Goal: Navigation & Orientation: Find specific page/section

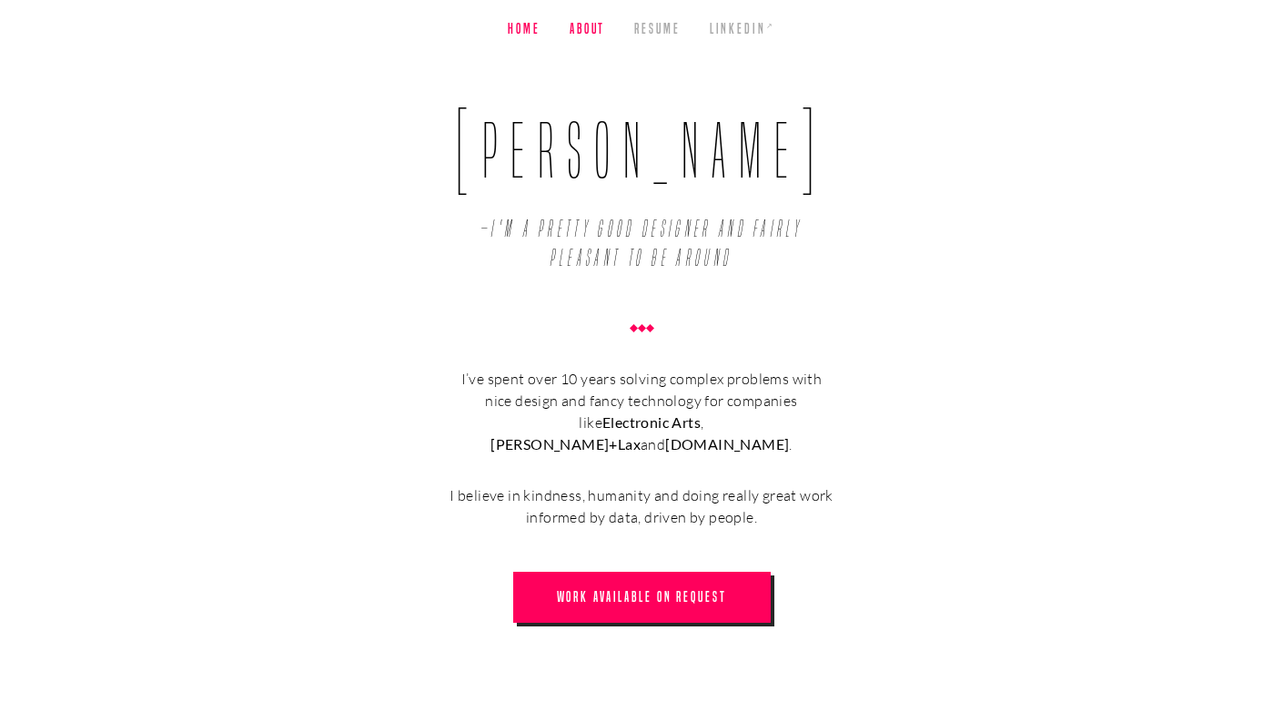
click at [582, 33] on link "About" at bounding box center [587, 29] width 35 height 58
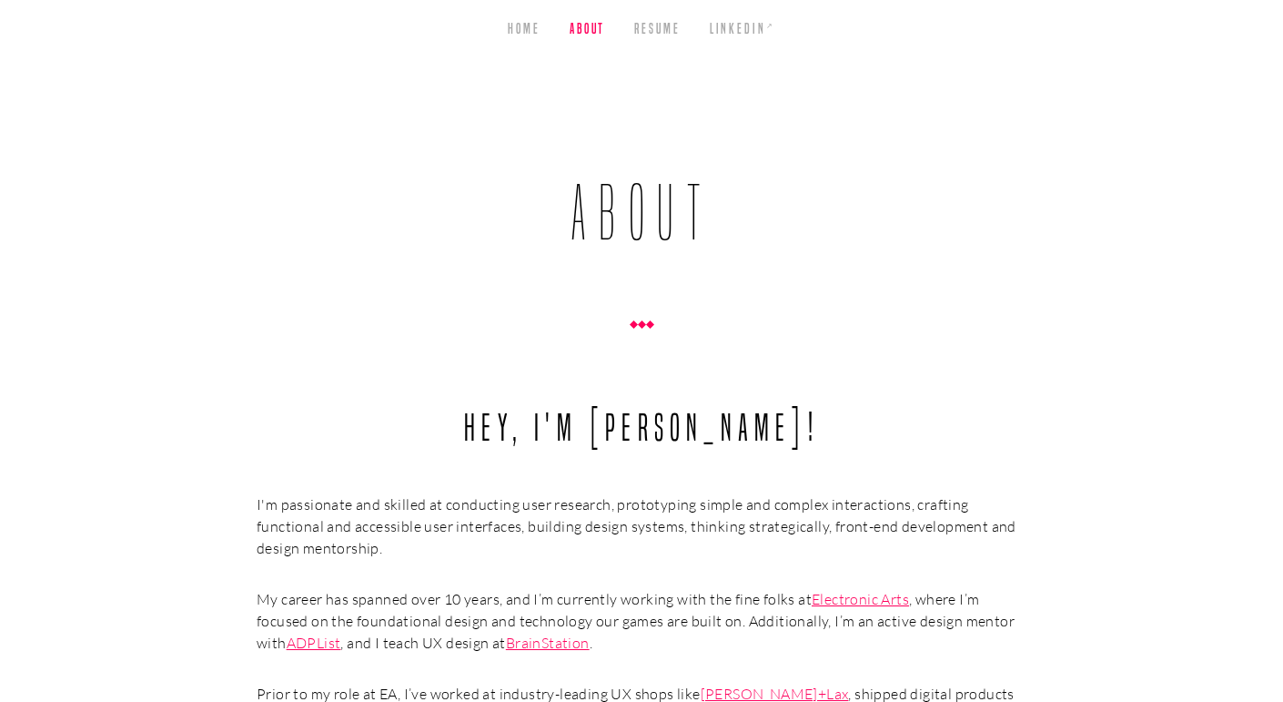
click at [501, 25] on ul "Home About Resume LinkedIn ↗" at bounding box center [641, 29] width 1283 height 58
click at [515, 26] on link "Home" at bounding box center [524, 29] width 33 height 58
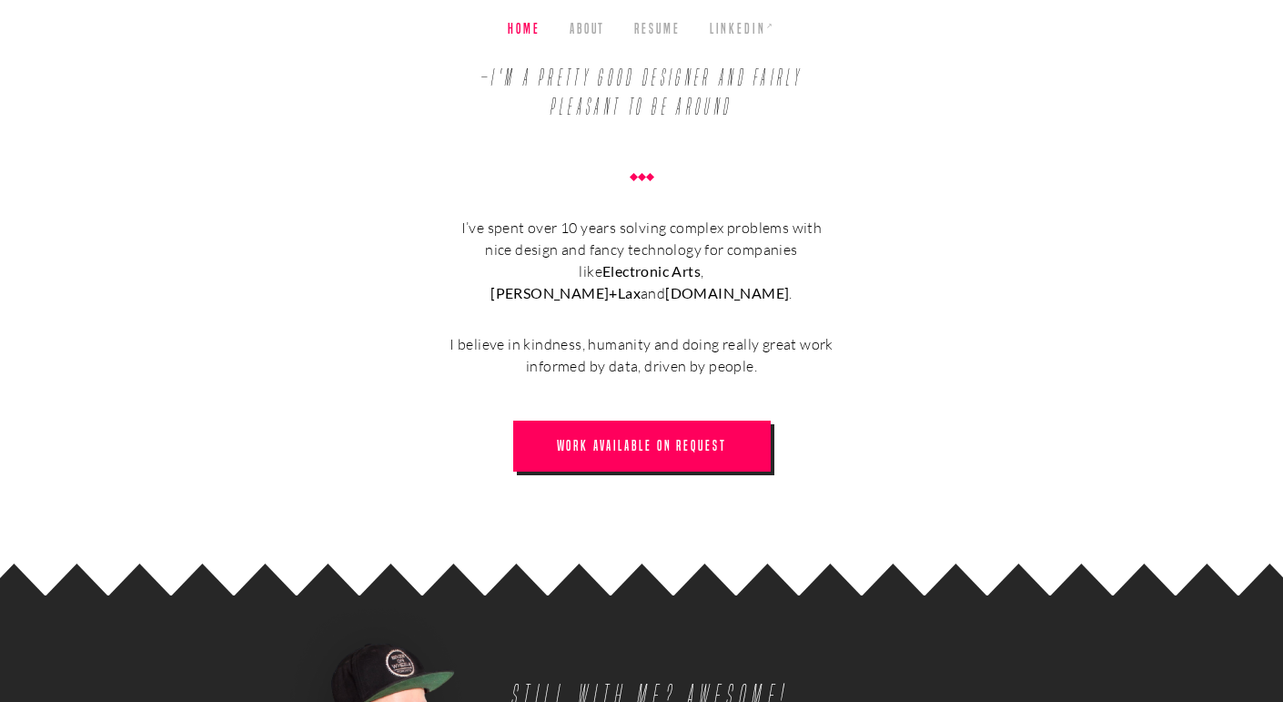
scroll to position [282, 0]
